Goal: Task Accomplishment & Management: Use online tool/utility

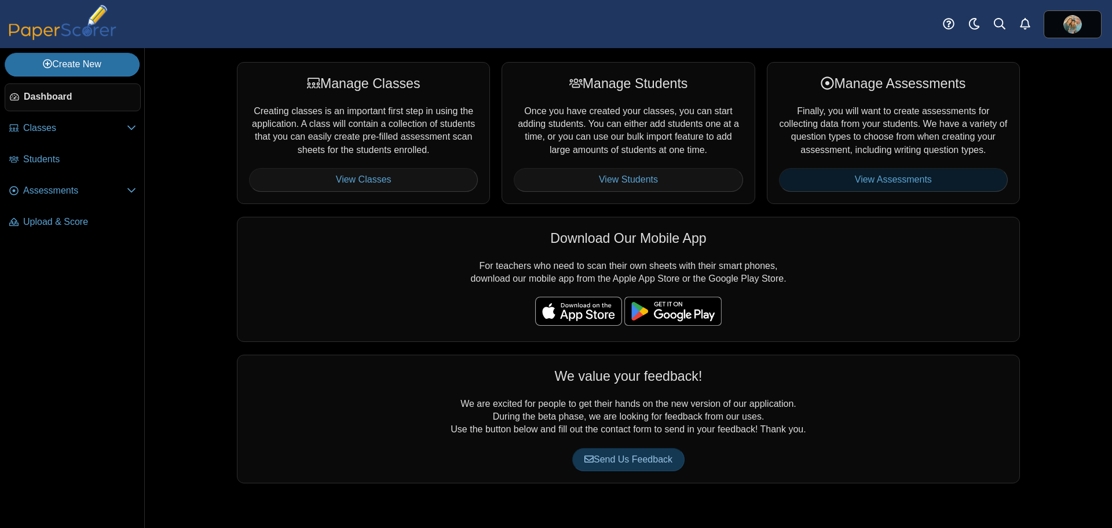
click at [880, 181] on link "View Assessments" at bounding box center [893, 179] width 229 height 23
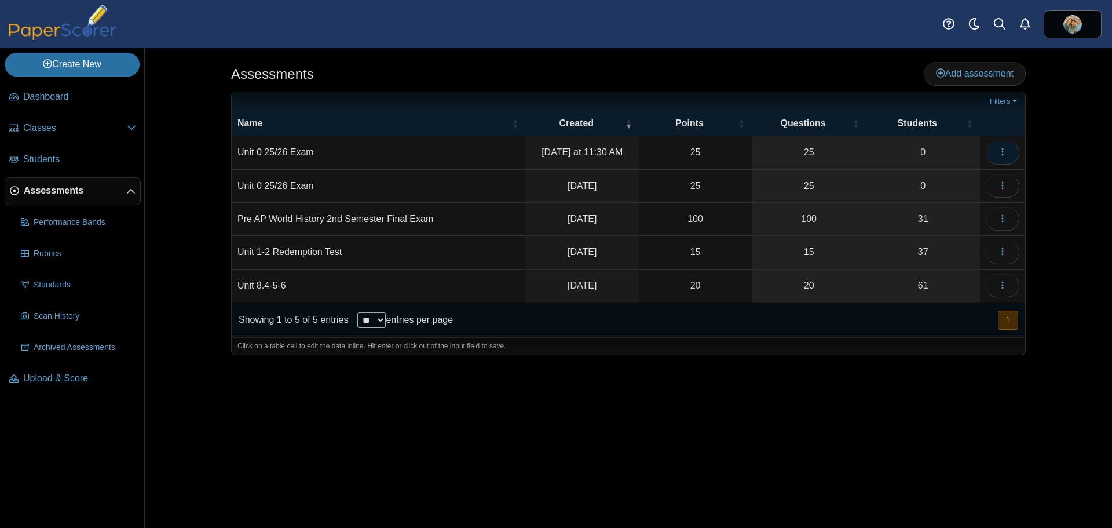
click at [1001, 150] on icon "button" at bounding box center [1002, 151] width 9 height 9
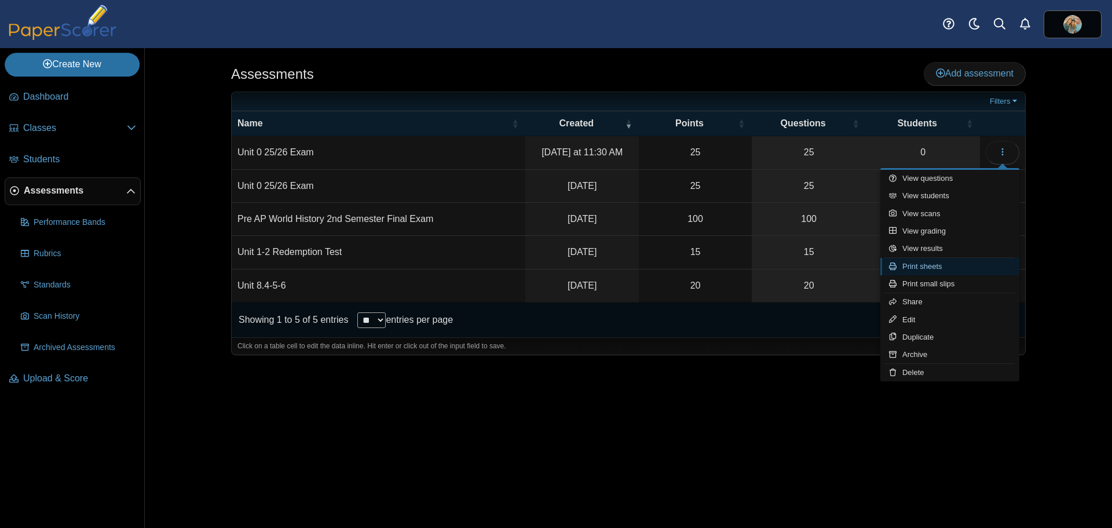
click at [924, 266] on link "Print sheets" at bounding box center [949, 266] width 139 height 17
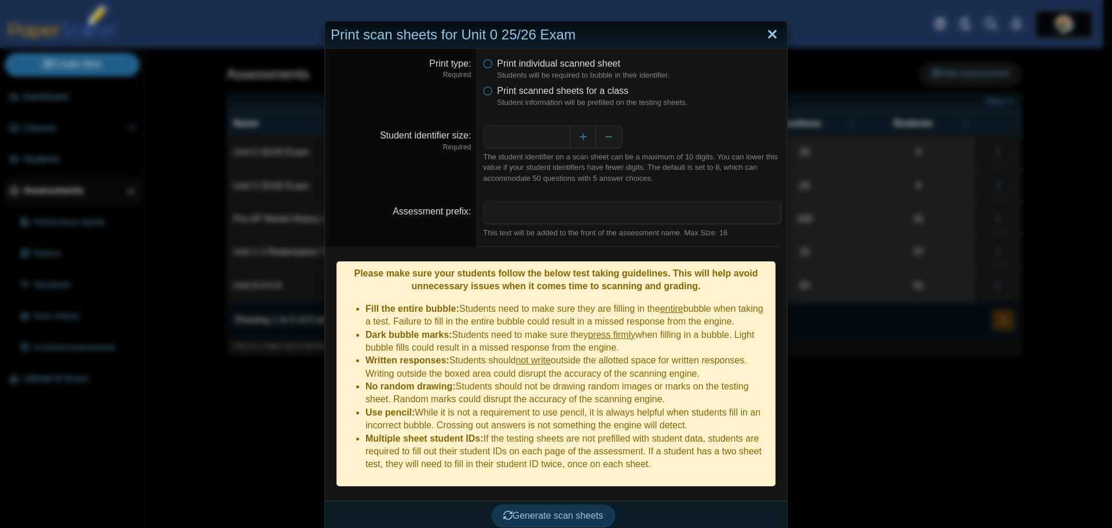
click at [767, 34] on link "Close" at bounding box center [772, 35] width 18 height 20
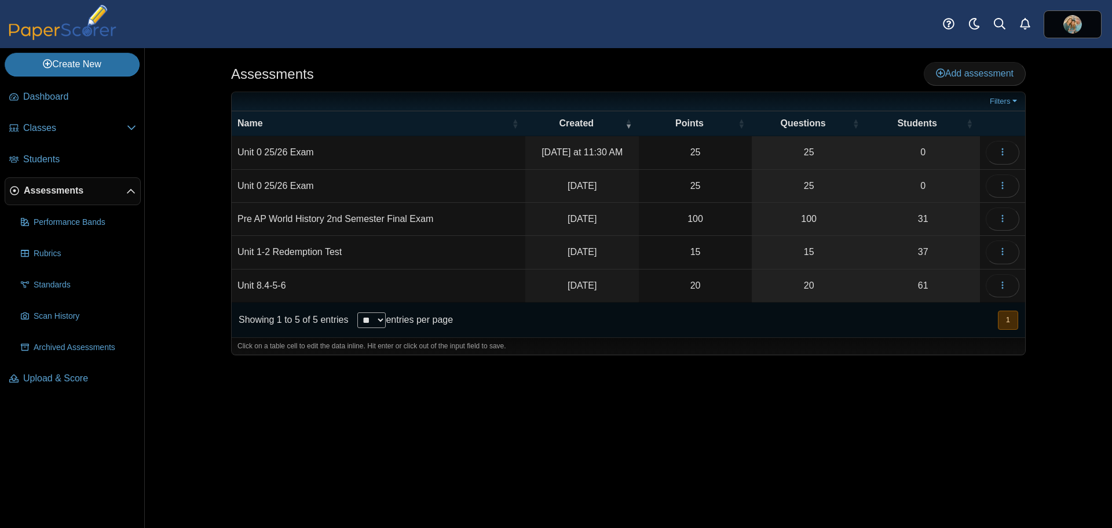
click at [290, 149] on td "Unit 0 25/26 Exam" at bounding box center [379, 152] width 294 height 33
click at [1004, 184] on icon "button" at bounding box center [1002, 185] width 9 height 9
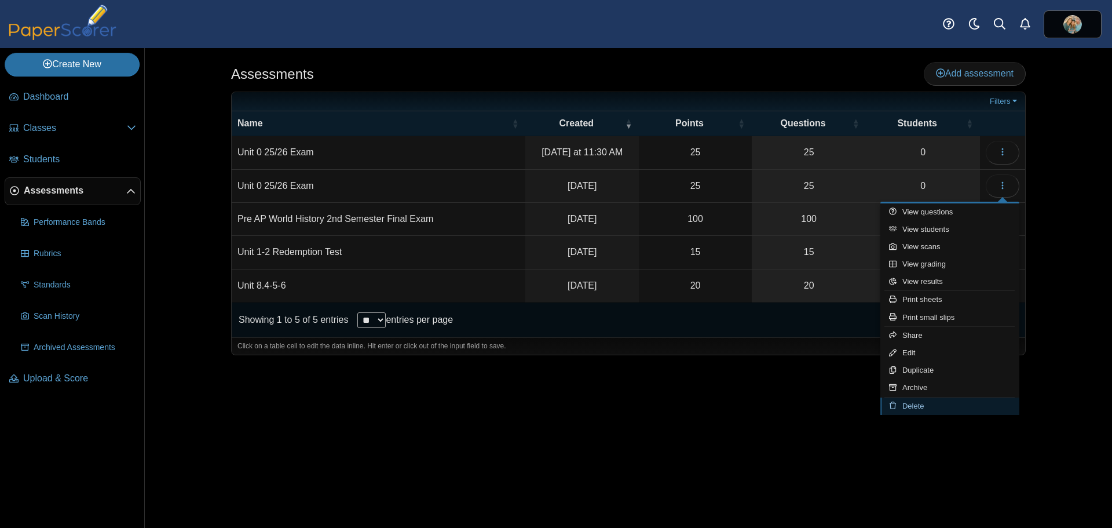
click at [916, 404] on link "Delete" at bounding box center [949, 405] width 139 height 17
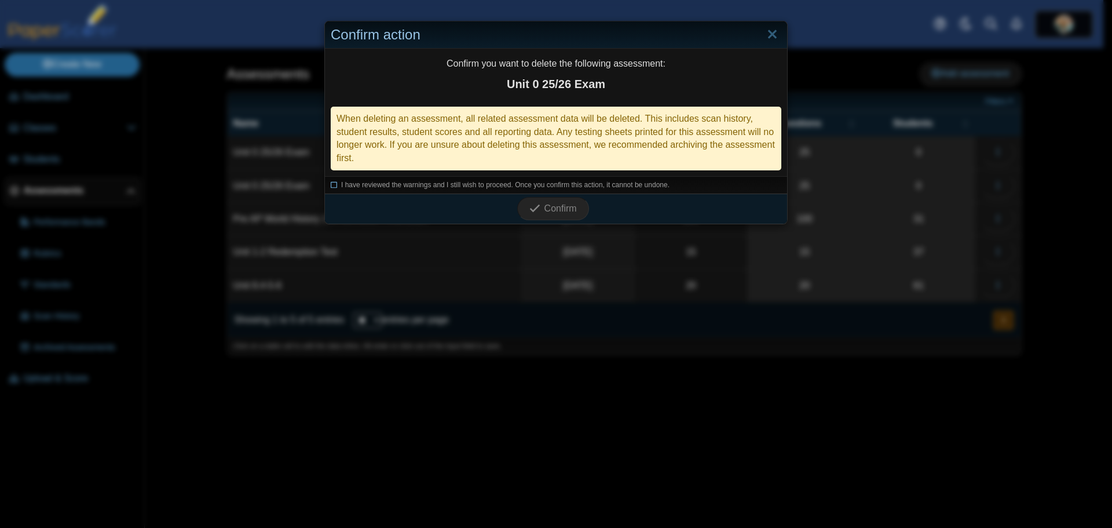
click at [331, 186] on icon at bounding box center [334, 183] width 7 height 6
click at [554, 211] on span "Confirm" at bounding box center [560, 208] width 32 height 10
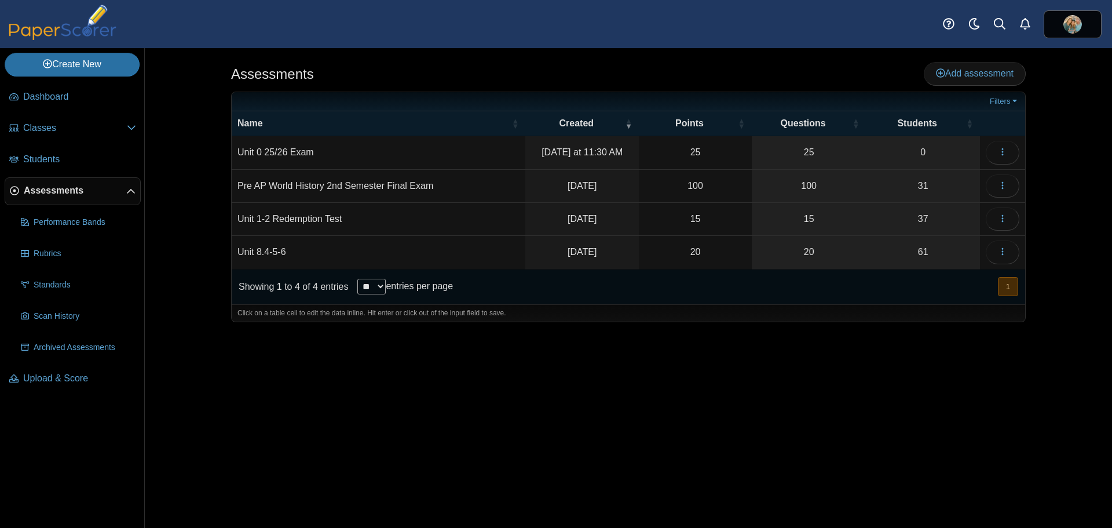
click at [294, 149] on td "Unit 0 25/26 Exam" at bounding box center [379, 152] width 294 height 33
click at [585, 158] on td "[DATE] at 11:30 AM" at bounding box center [582, 152] width 114 height 33
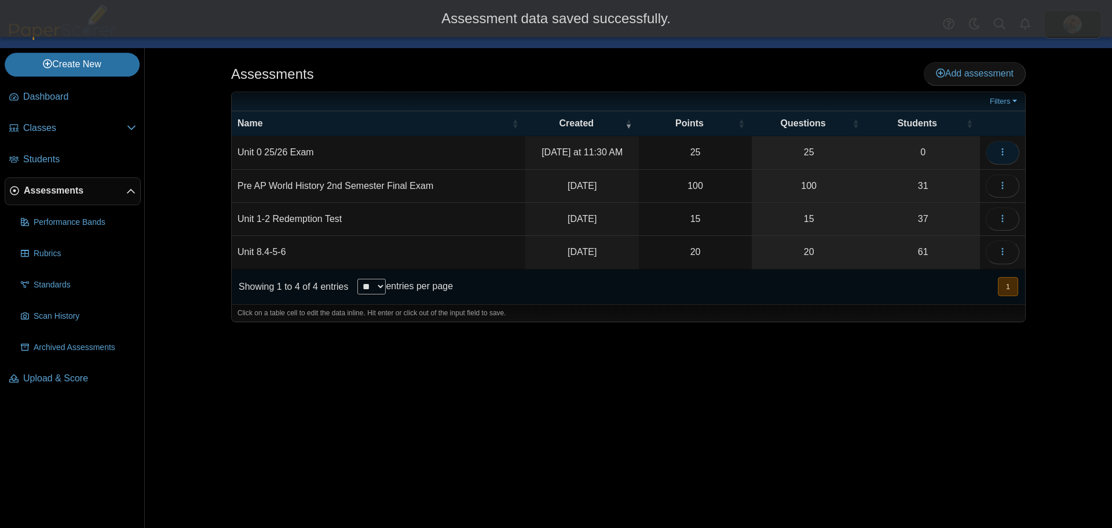
click at [1001, 153] on icon "button" at bounding box center [1002, 151] width 9 height 9
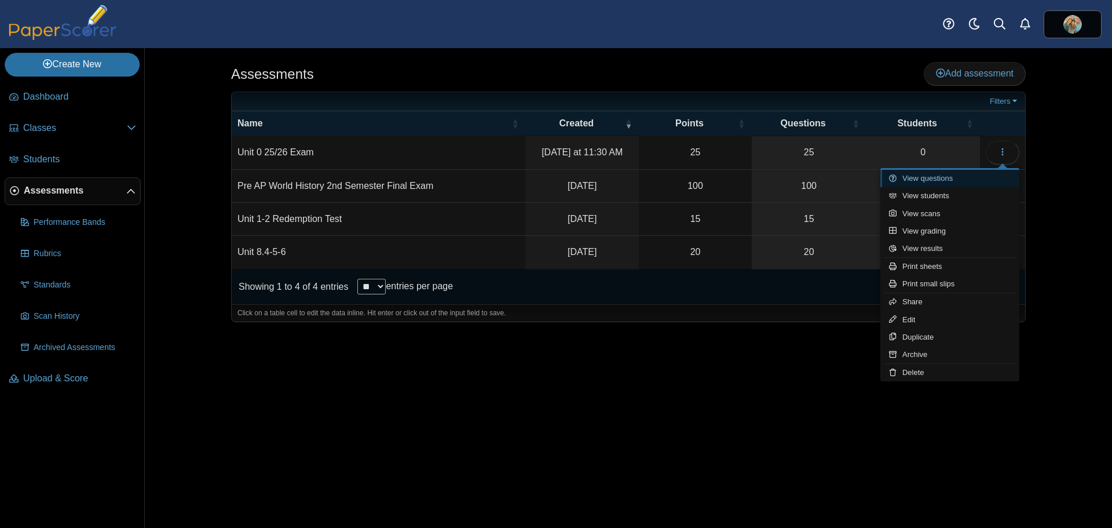
click at [945, 179] on link "View questions" at bounding box center [949, 178] width 139 height 17
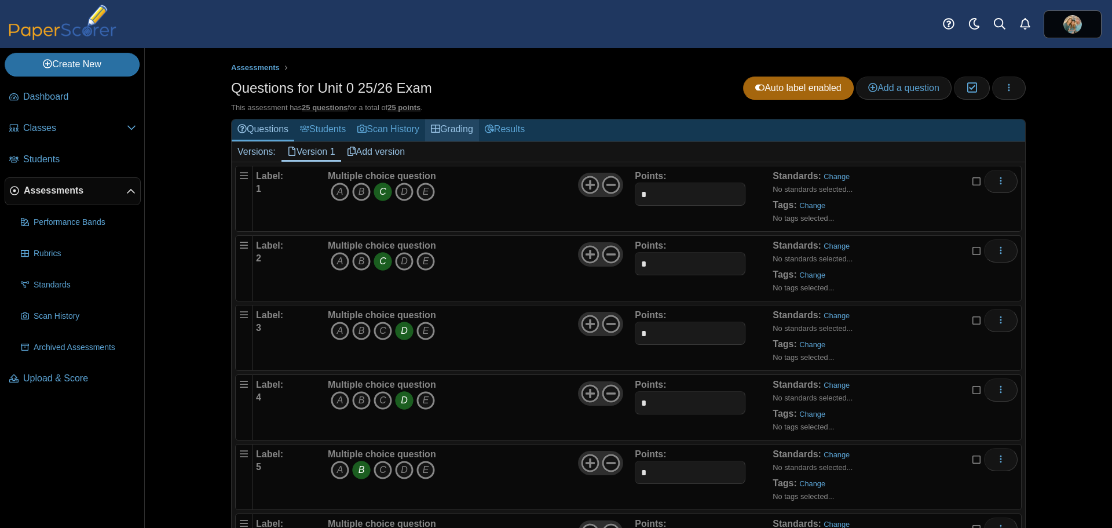
click at [459, 127] on link "Grading" at bounding box center [452, 129] width 54 height 21
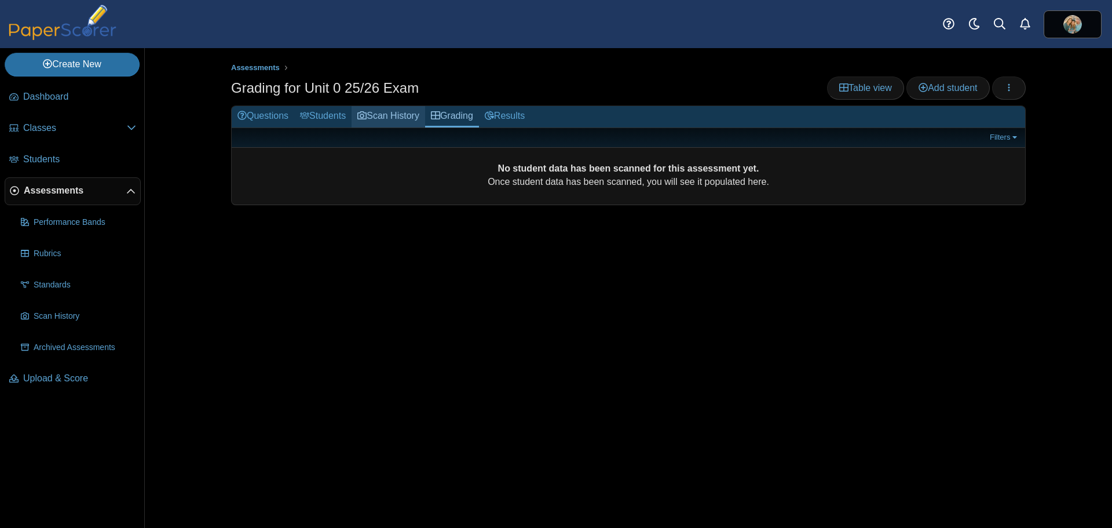
click at [374, 116] on link "Scan History" at bounding box center [389, 116] width 74 height 21
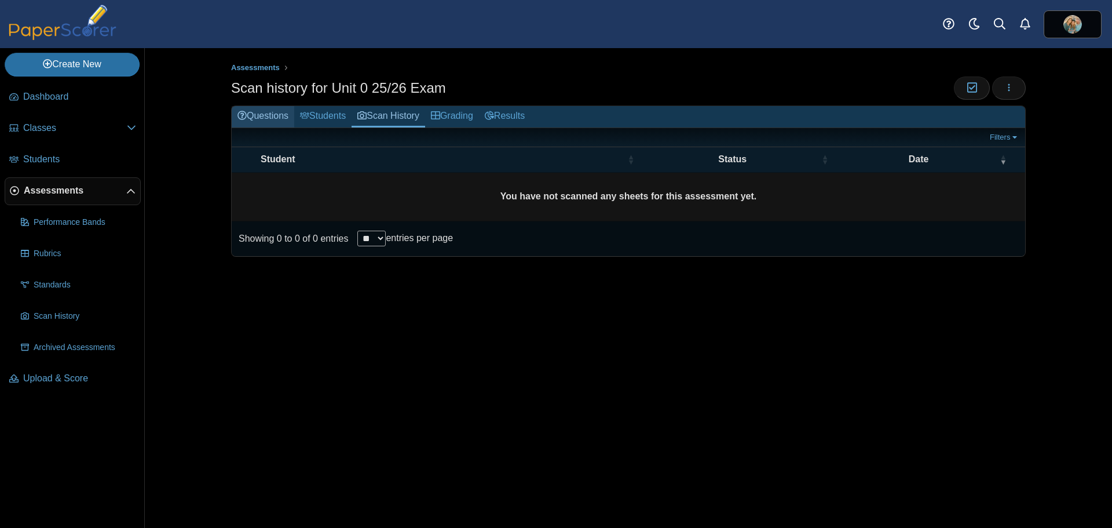
click at [258, 115] on link "Questions" at bounding box center [263, 116] width 63 height 21
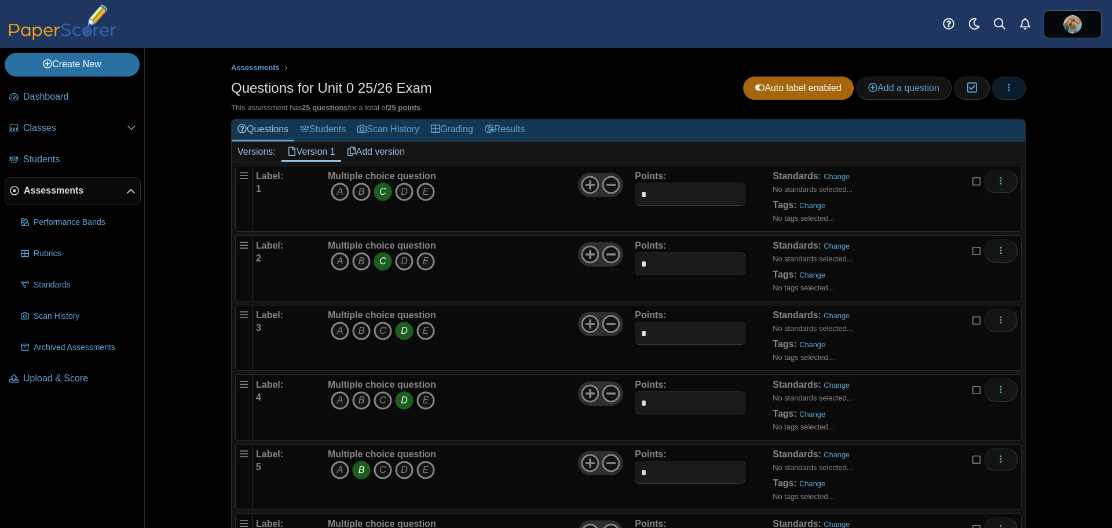
click at [1011, 90] on button "button" at bounding box center [1009, 87] width 34 height 23
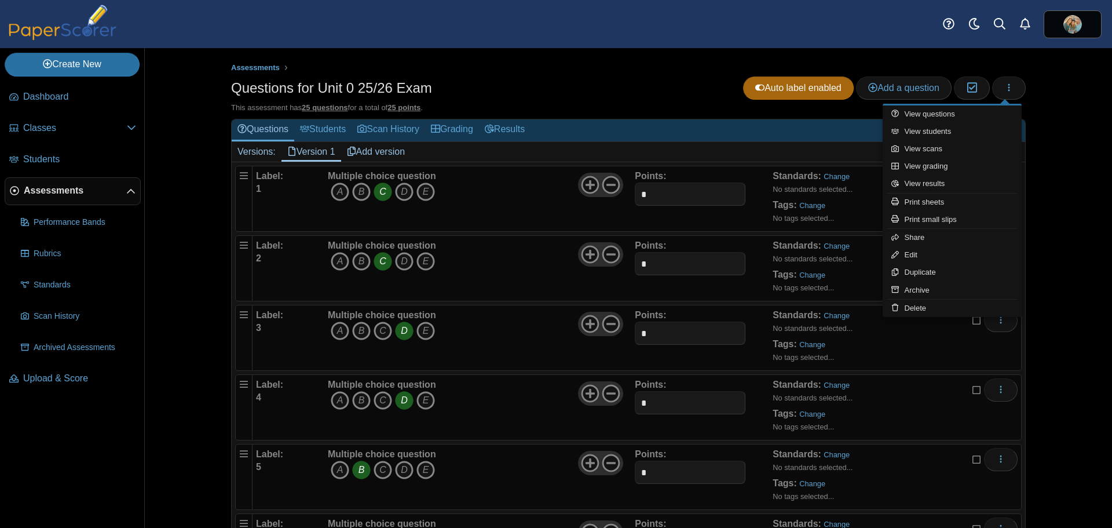
click at [1034, 103] on div "Assessments Questions for Unit 0 25/26 Exam Auto label enabled Add a question M…" at bounding box center [628, 288] width 869 height 480
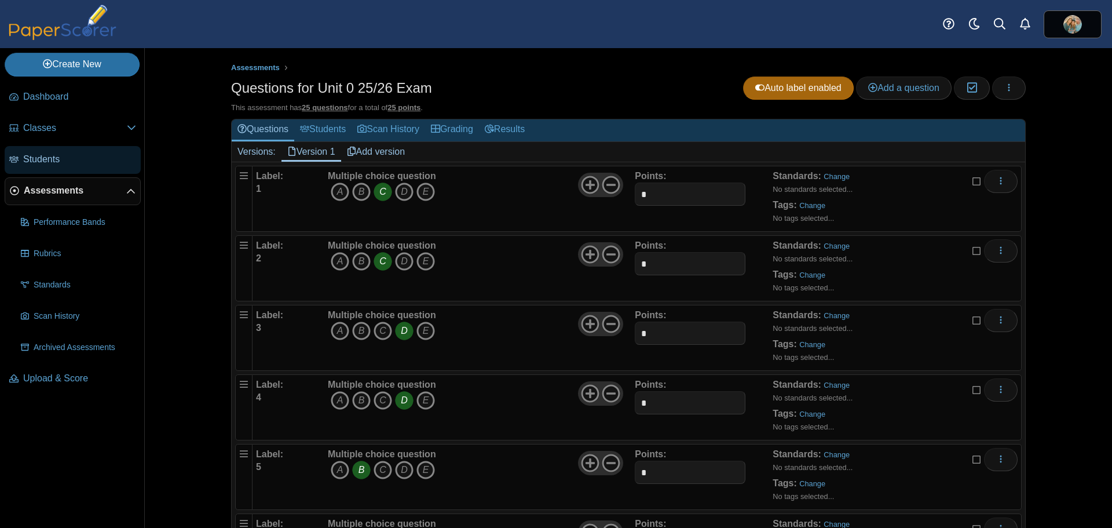
click at [53, 160] on span "Students" at bounding box center [79, 159] width 113 height 13
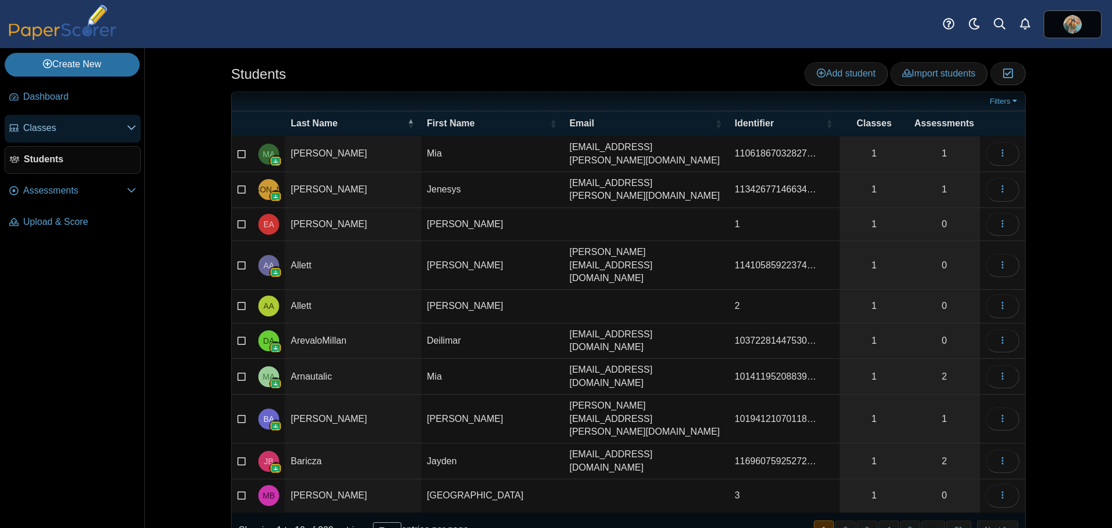
click at [41, 129] on span "Classes" at bounding box center [75, 128] width 104 height 13
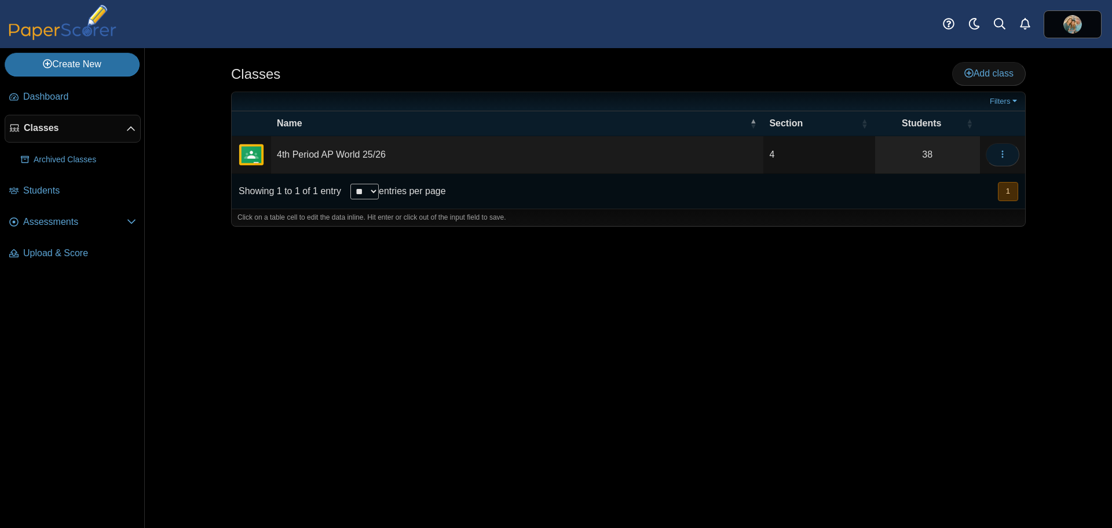
click at [1007, 155] on icon "button" at bounding box center [1002, 153] width 9 height 9
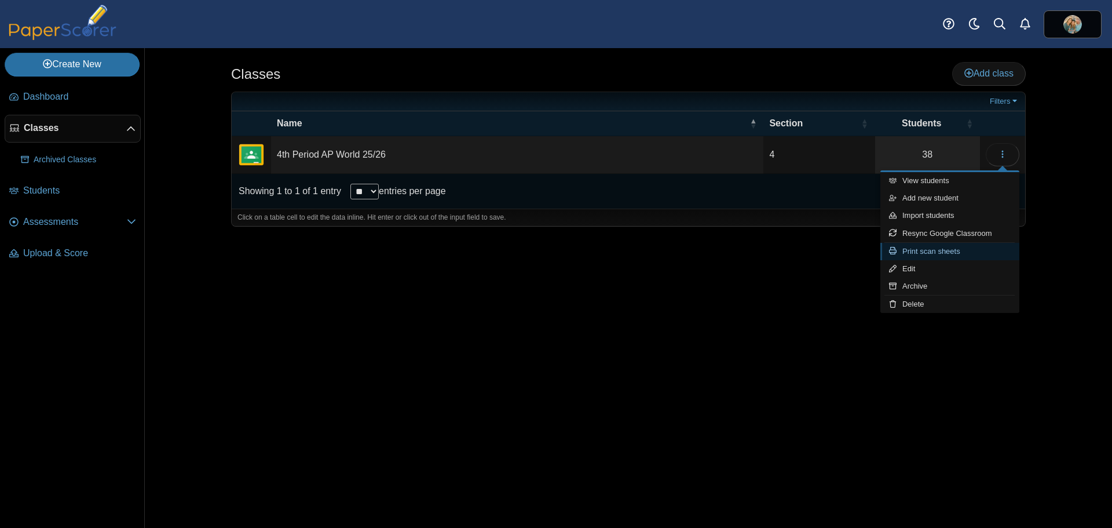
click at [927, 247] on link "Print scan sheets" at bounding box center [949, 251] width 139 height 17
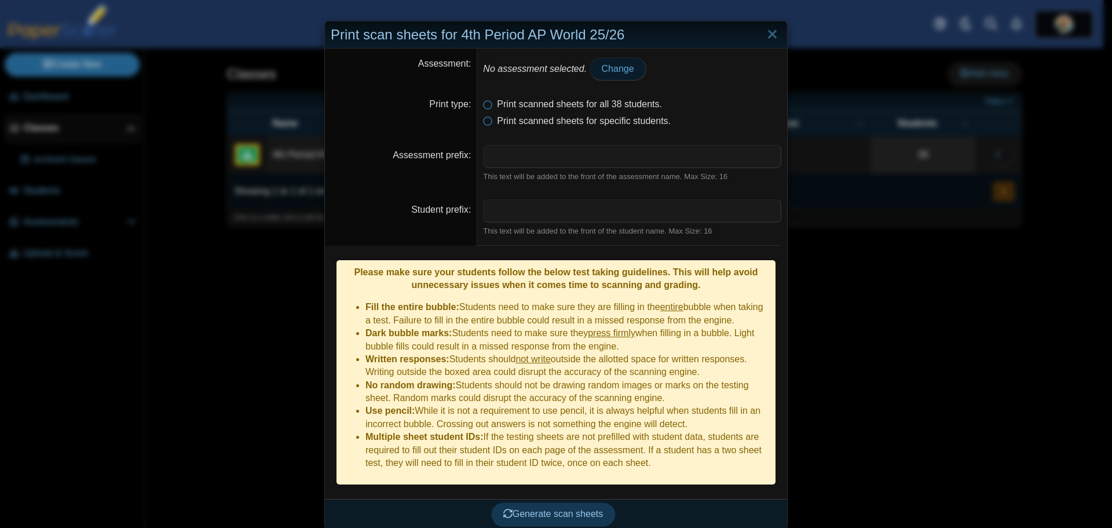
click at [602, 64] on span "Change" at bounding box center [618, 69] width 32 height 10
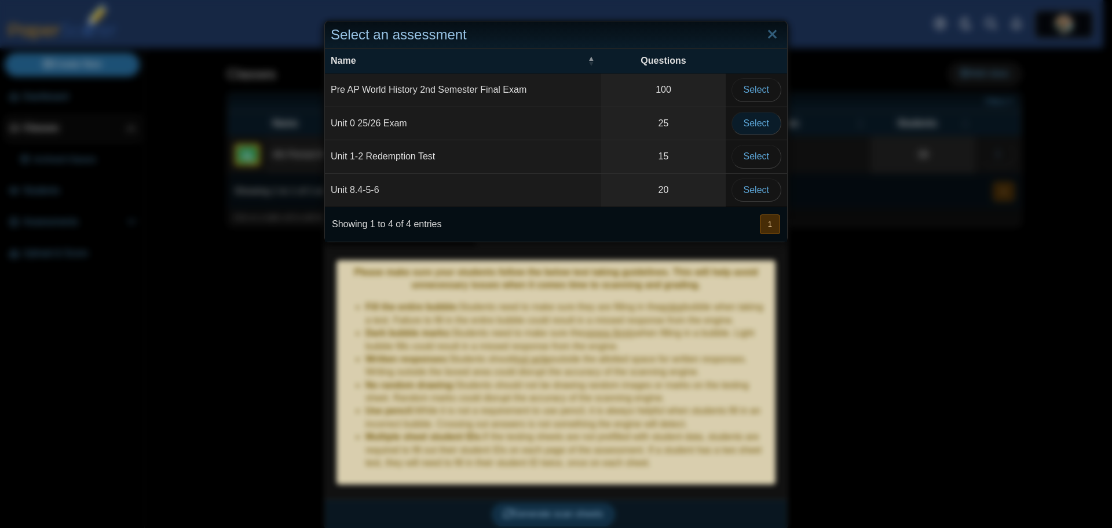
click at [759, 127] on span "Select" at bounding box center [756, 123] width 25 height 10
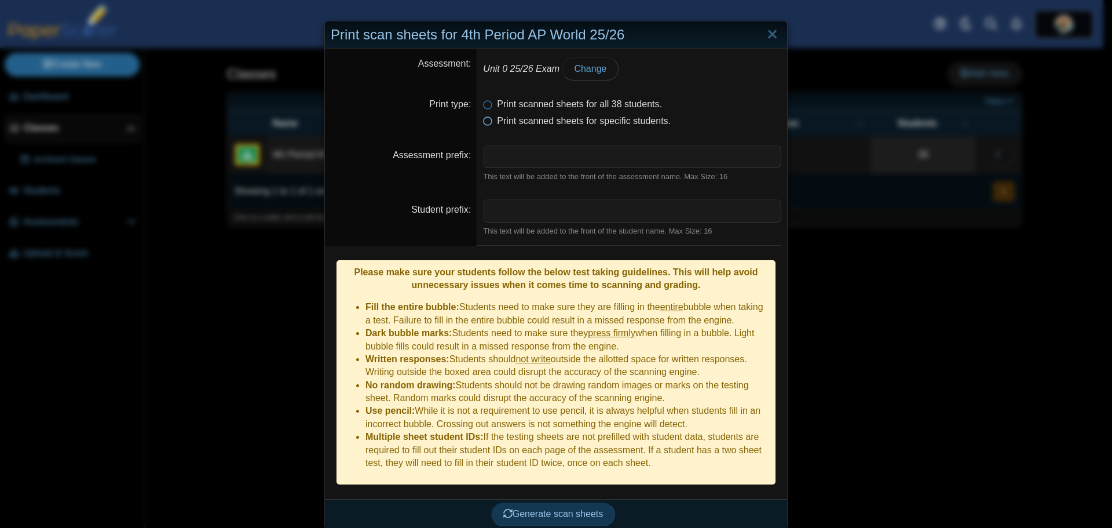
click at [483, 120] on icon at bounding box center [487, 119] width 9 height 8
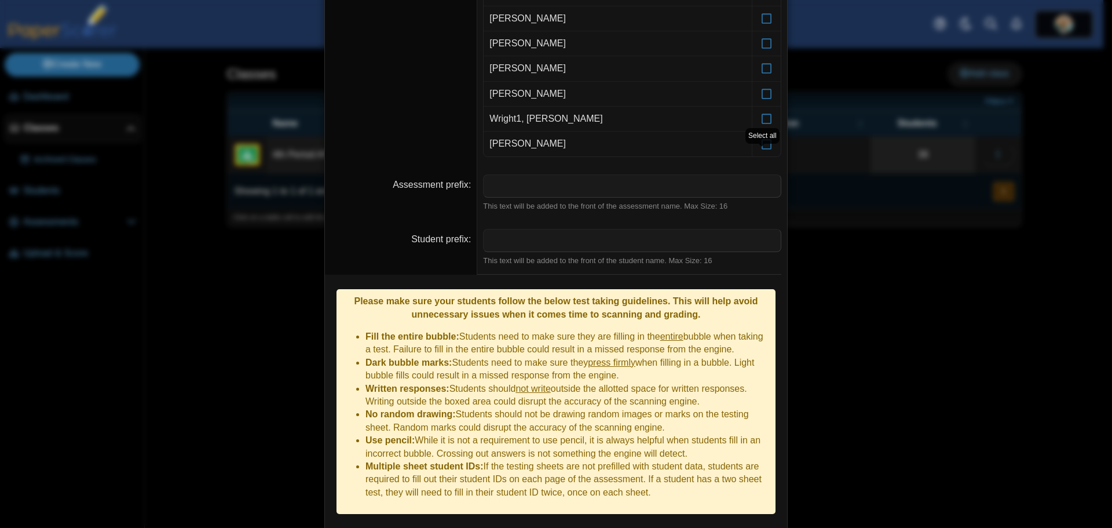
scroll to position [978, 0]
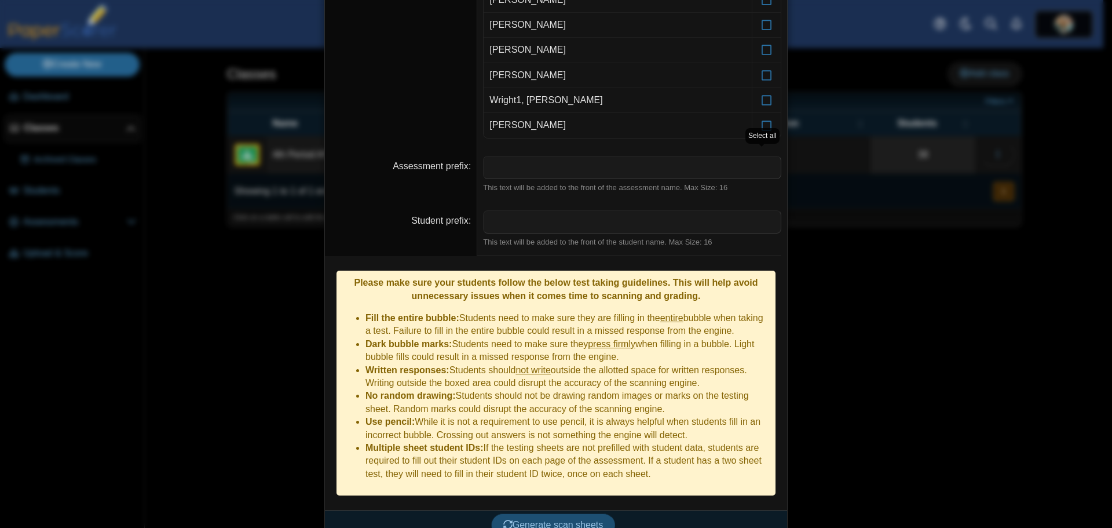
click at [557, 519] on span "Generate scan sheets" at bounding box center [553, 524] width 100 height 10
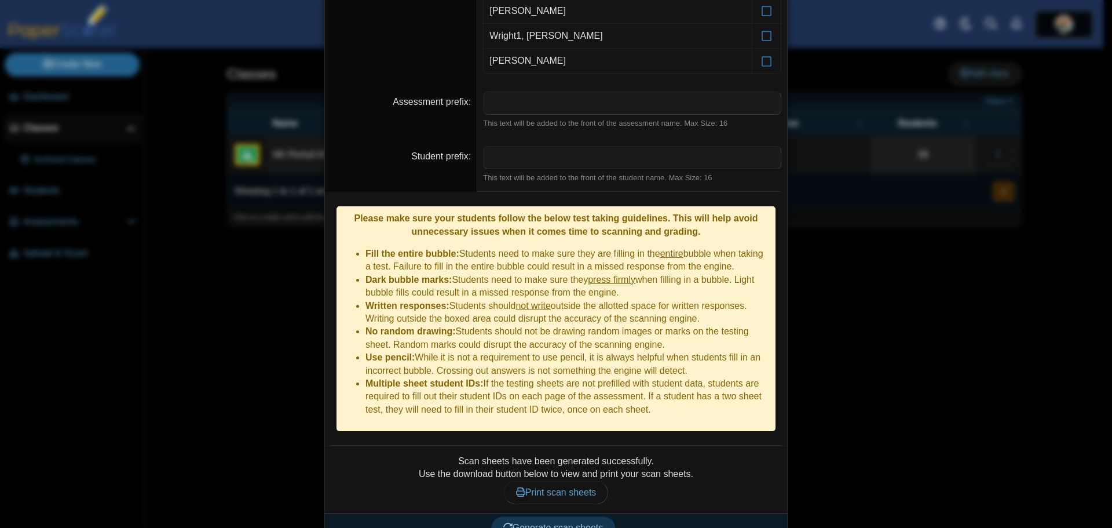
scroll to position [1046, 0]
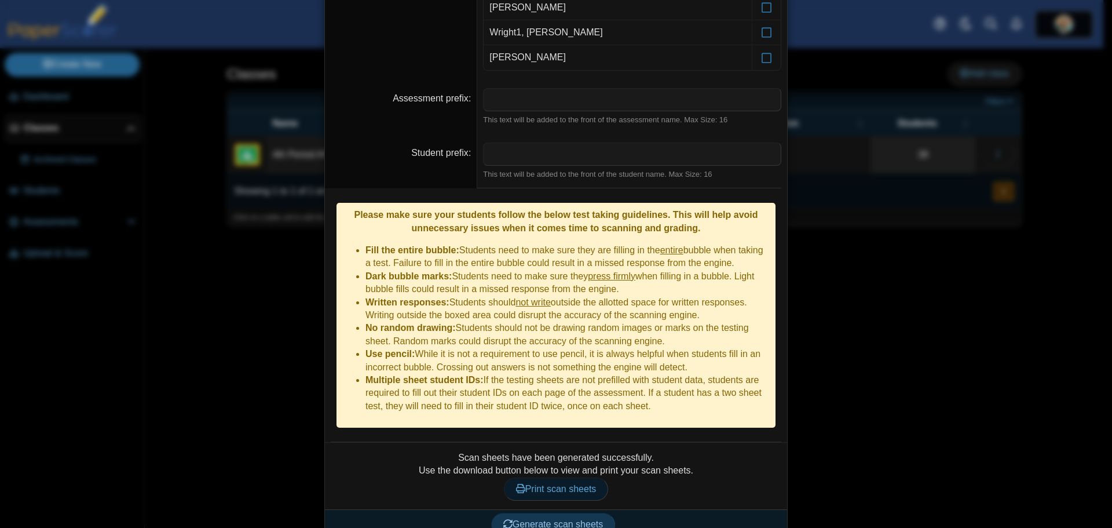
click at [571, 484] on span "Print scan sheets" at bounding box center [556, 489] width 80 height 10
